Goal: Transaction & Acquisition: Purchase product/service

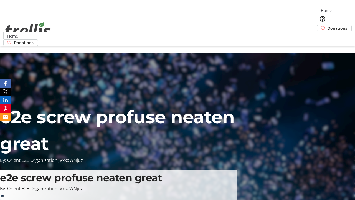
click at [328, 25] on span "Donations" at bounding box center [338, 28] width 20 height 6
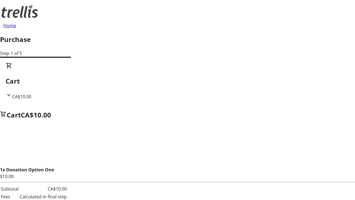
select select "CA"
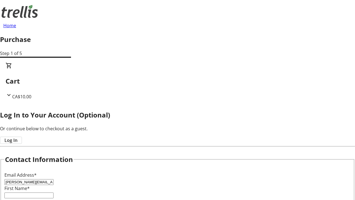
type input "[PERSON_NAME][EMAIL_ADDRESS][DOMAIN_NAME]"
type input "[PERSON_NAME]"
type input "[STREET_ADDRESS][PERSON_NAME]"
type input "Kelowna"
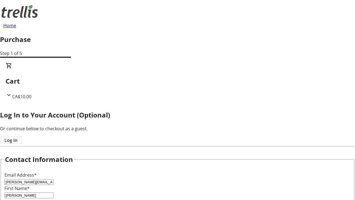
select select "BC"
type input "Kelowna"
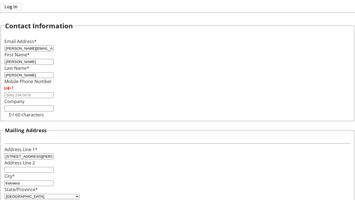
type input "V1Y 0C2"
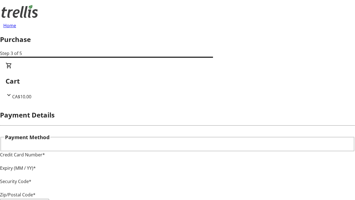
type input "V1Y 0C2"
